Goal: Transaction & Acquisition: Purchase product/service

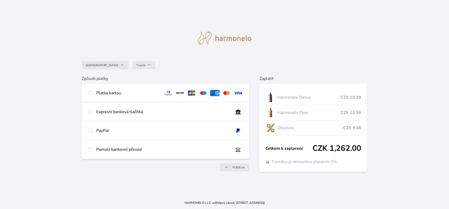
click at [117, 92] on div "Platba kartou" at bounding box center [128, 93] width 64 height 6
radio input "true"
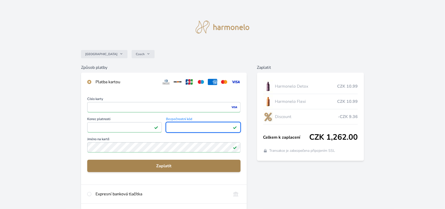
click at [159, 168] on span "Zaplatit" at bounding box center [163, 166] width 145 height 6
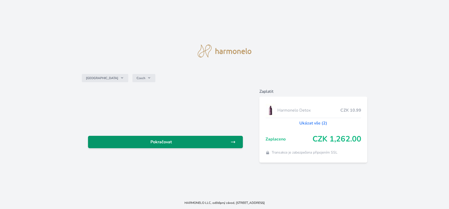
click at [176, 139] on span "Pokračovat" at bounding box center [161, 142] width 138 height 6
